Goal: Communication & Community: Connect with others

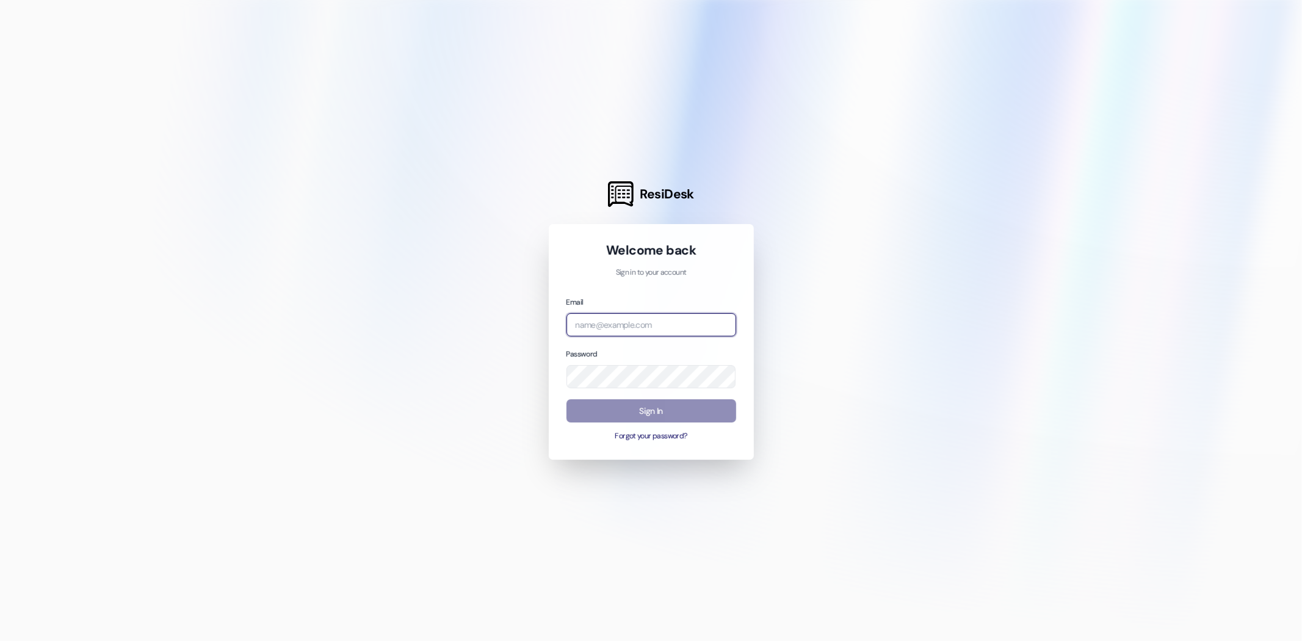
type input "[EMAIL_ADDRESS][DOMAIN_NAME]"
click at [630, 410] on button "Sign In" at bounding box center [651, 411] width 170 height 24
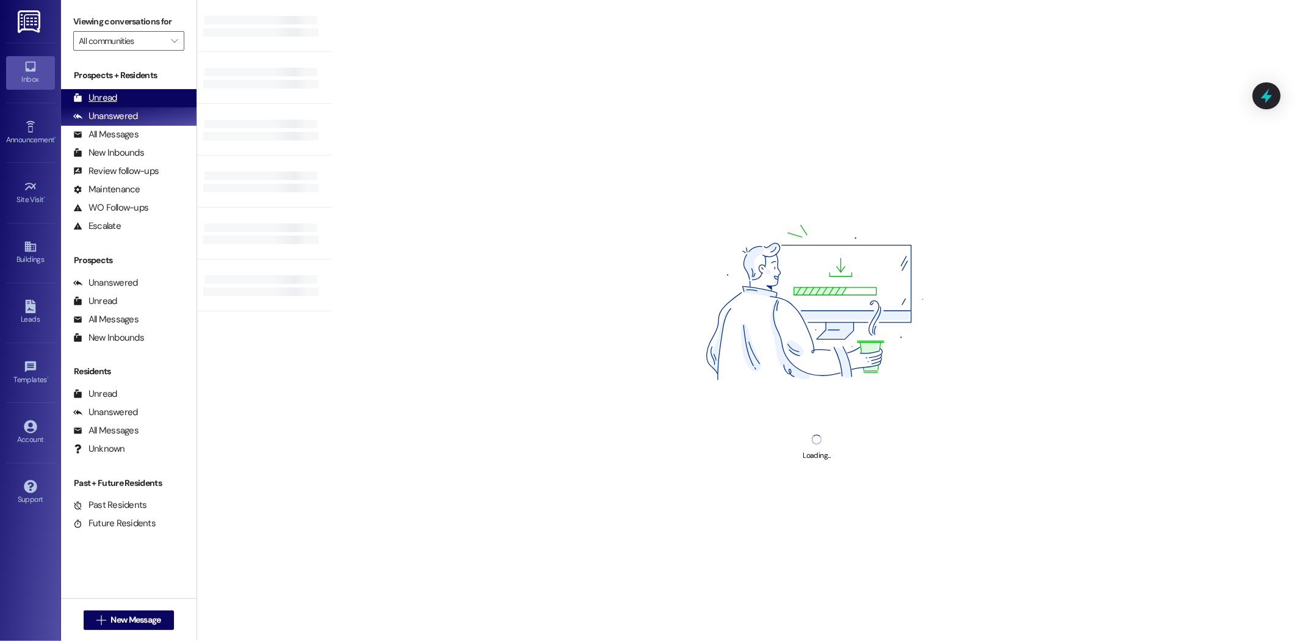
click at [134, 106] on div "Unread (0)" at bounding box center [128, 98] width 135 height 18
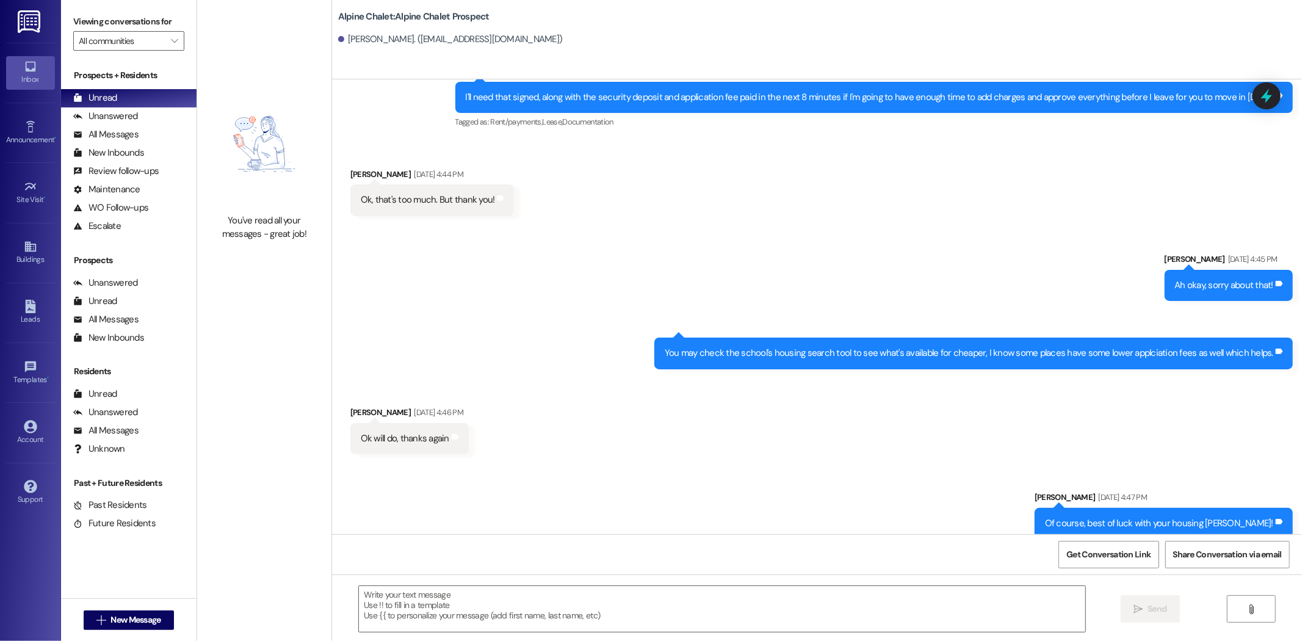
scroll to position [1709, 0]
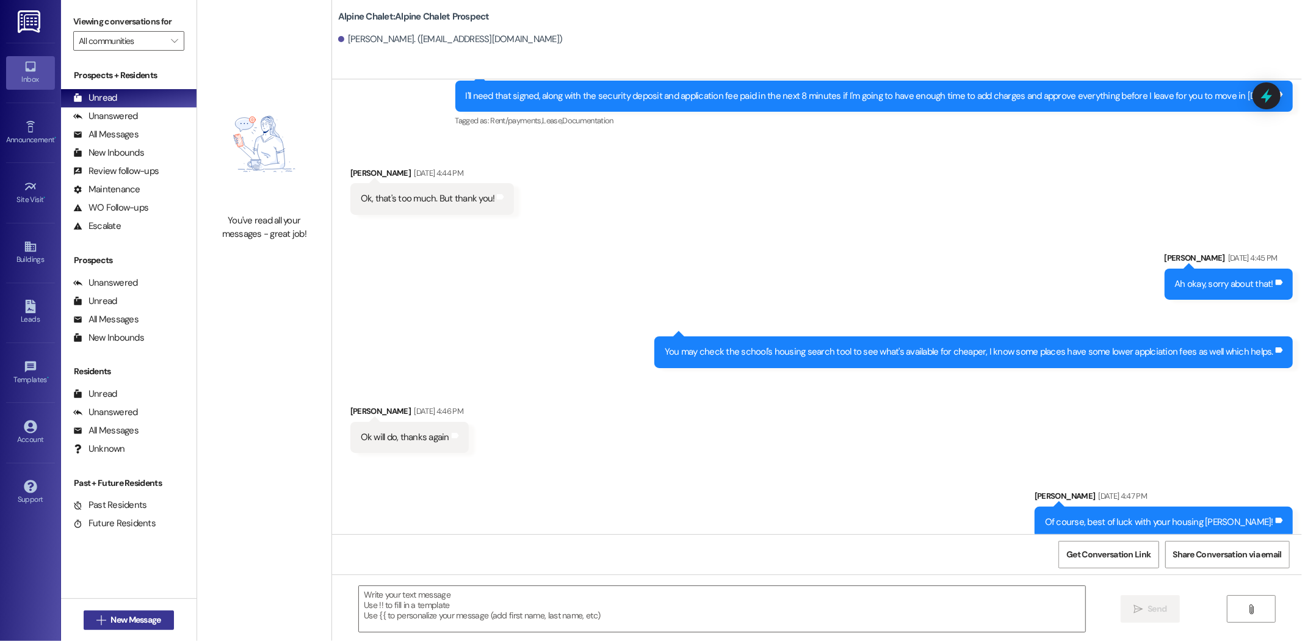
click at [129, 617] on span "New Message" at bounding box center [135, 619] width 50 height 13
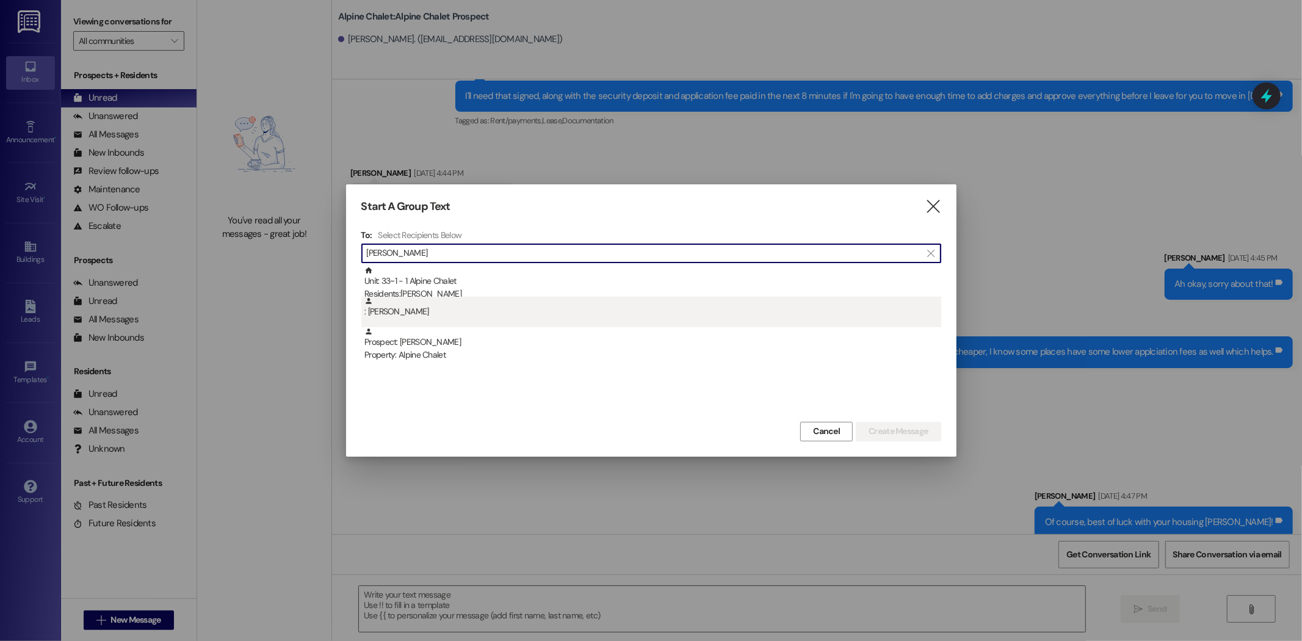
type input "[PERSON_NAME]"
click at [434, 300] on div ": [PERSON_NAME]" at bounding box center [652, 307] width 577 height 21
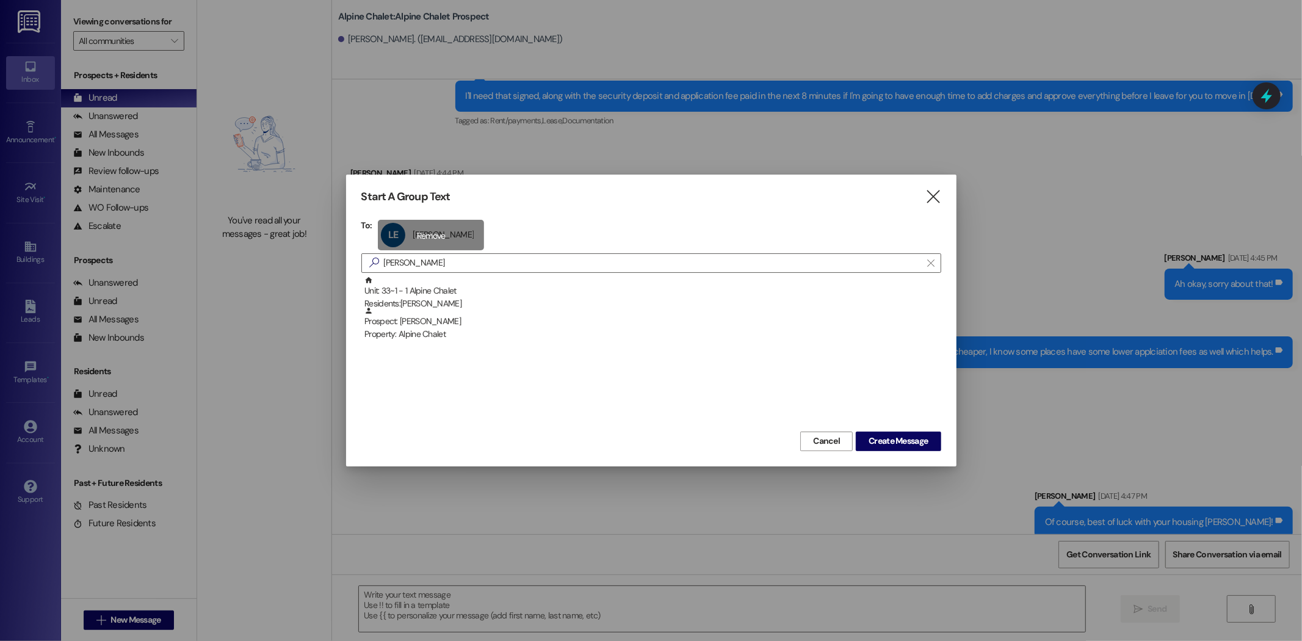
click at [440, 236] on div "LE [PERSON_NAME] [PERSON_NAME] click to remove" at bounding box center [431, 235] width 106 height 31
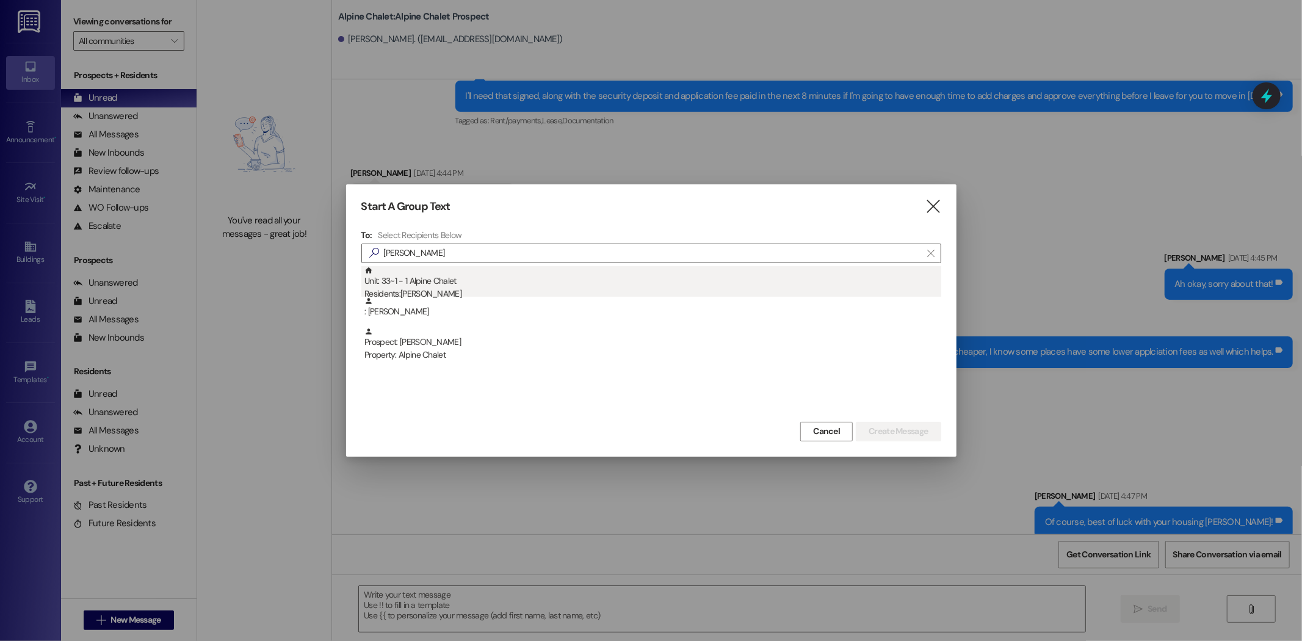
click at [436, 278] on div "Unit: 33~1 - 1 Alpine Chalet Residents: [PERSON_NAME]" at bounding box center [652, 283] width 577 height 35
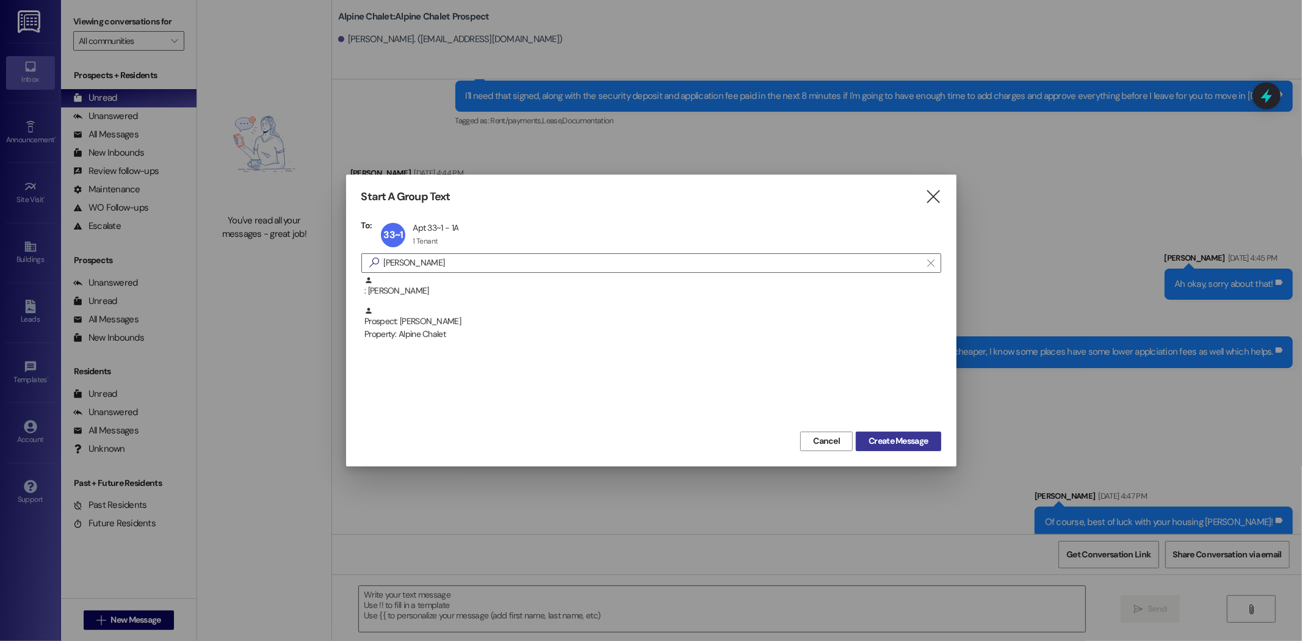
click at [876, 432] on button "Create Message" at bounding box center [898, 441] width 85 height 20
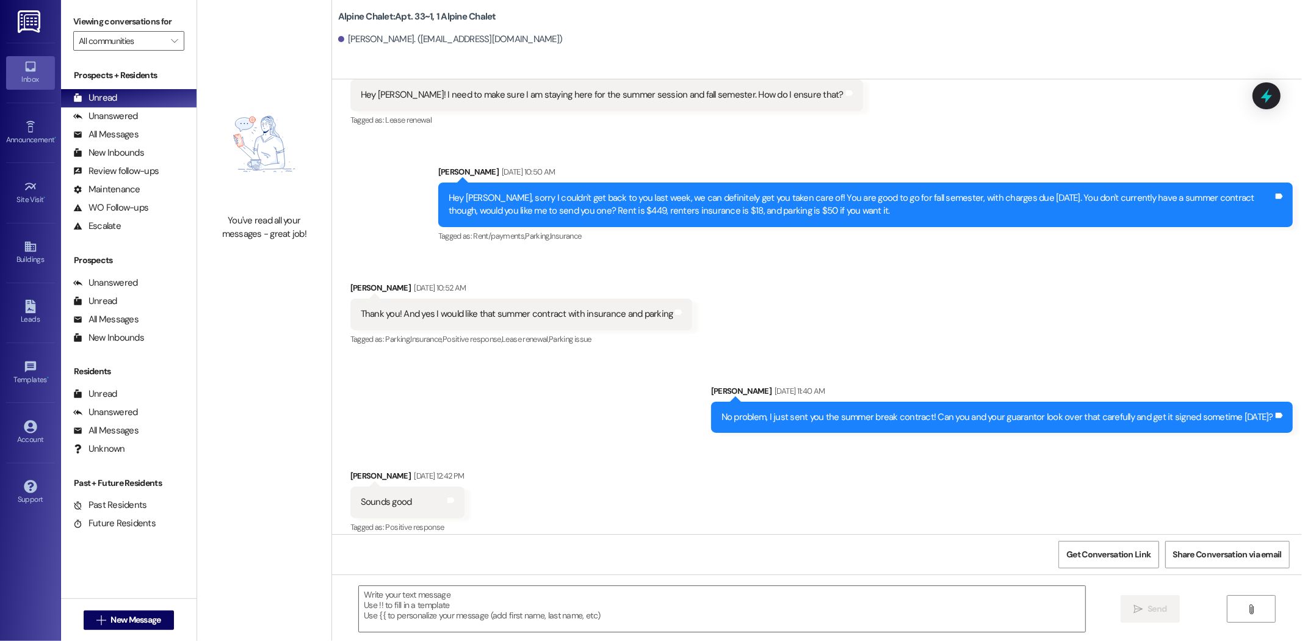
scroll to position [3912, 0]
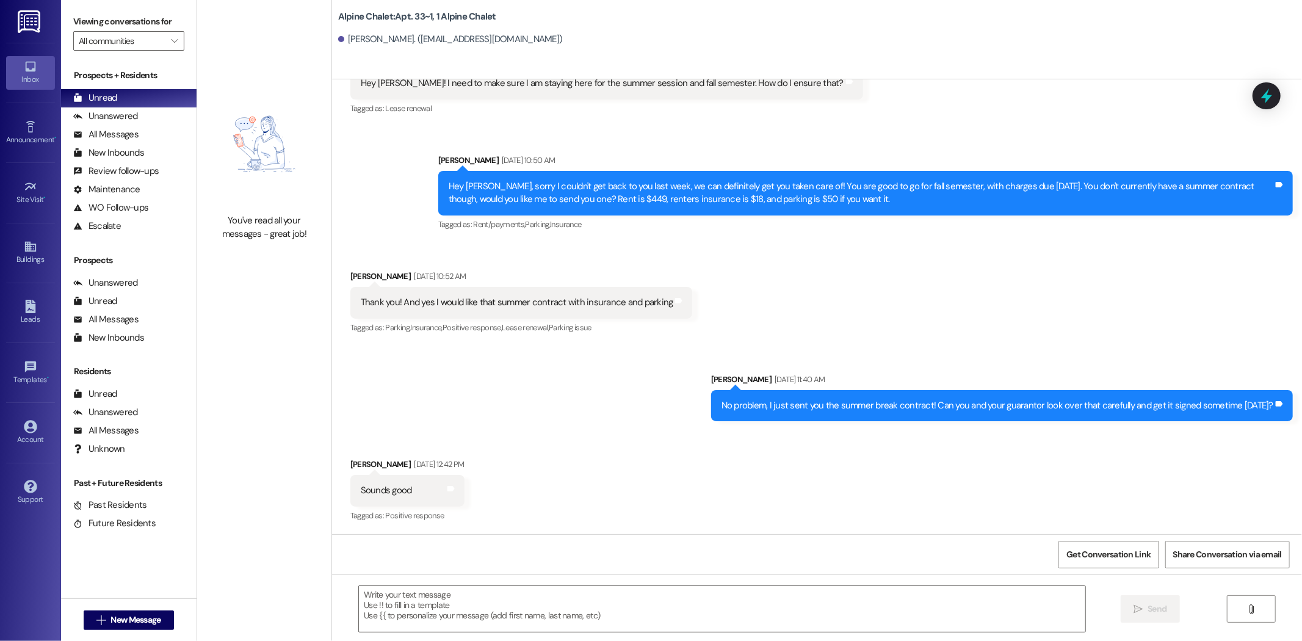
click at [572, 370] on div "Sent via SMS [PERSON_NAME] [DATE] 11:40 AM No problem, I just sent you the summ…" at bounding box center [817, 387] width 970 height 85
